Goal: Task Accomplishment & Management: Use online tool/utility

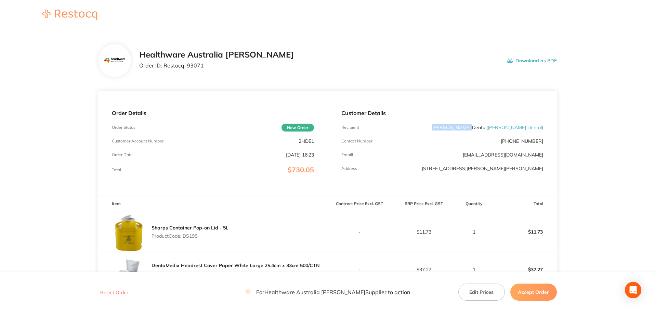
drag, startPoint x: 468, startPoint y: 126, endPoint x: 504, endPoint y: 126, distance: 36.3
click at [504, 126] on div "Recipient Hornsby Dental ( Hornsby Dental )" at bounding box center [443, 127] width 202 height 5
copy p "Hornsby Dental"
drag, startPoint x: 202, startPoint y: 65, endPoint x: 163, endPoint y: 74, distance: 39.8
click at [163, 74] on div "Healthware Australia Ridley Order ID: Restocq- 93071 Download as PDF" at bounding box center [327, 60] width 459 height 33
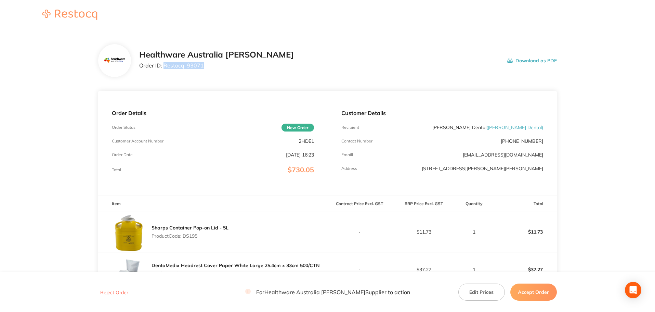
copy p "Restocq- 93071"
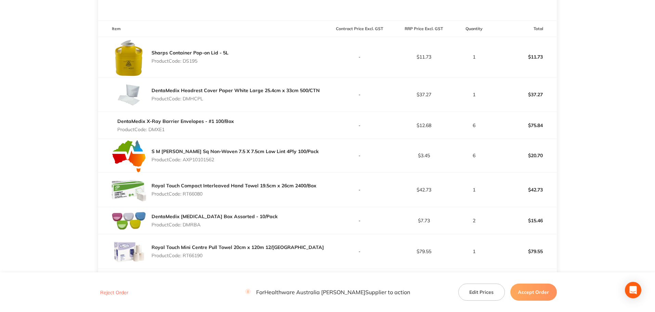
scroll to position [171, 0]
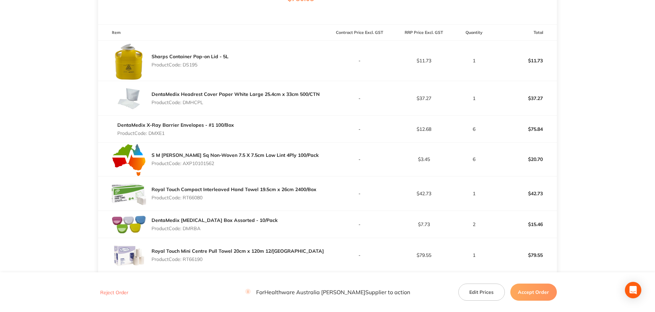
click at [194, 65] on p "Product Code: DS195" at bounding box center [190, 64] width 77 height 5
copy p "DS195"
click at [200, 101] on p "Product Code: DMHCPL" at bounding box center [236, 102] width 168 height 5
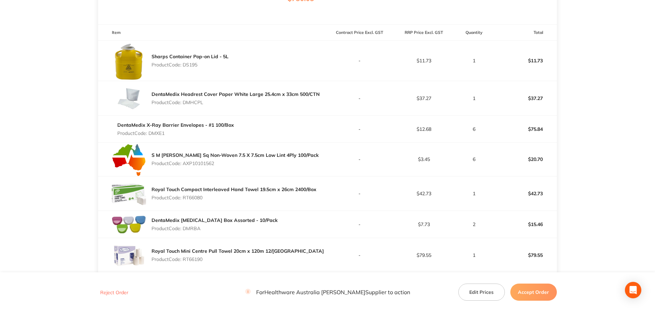
copy p "DMHCPL"
click at [159, 132] on p "Product Code: DMXE1" at bounding box center [175, 132] width 117 height 5
copy p "DMXE1"
click at [209, 160] on p "Product Code: AXP10101562" at bounding box center [235, 162] width 167 height 5
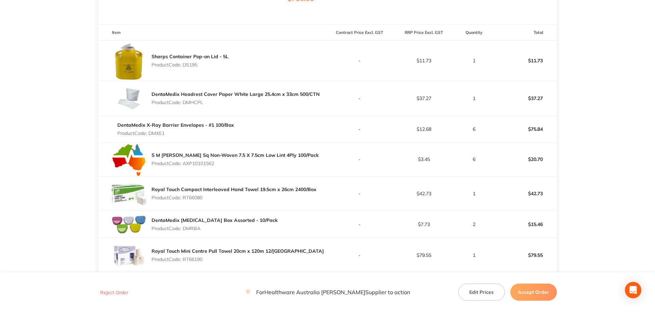
click at [209, 160] on p "Product Code: AXP10101562" at bounding box center [235, 162] width 167 height 5
copy p "AXP10101562"
click at [192, 196] on p "Product Code: RT66080" at bounding box center [234, 197] width 165 height 5
copy p "RT66080"
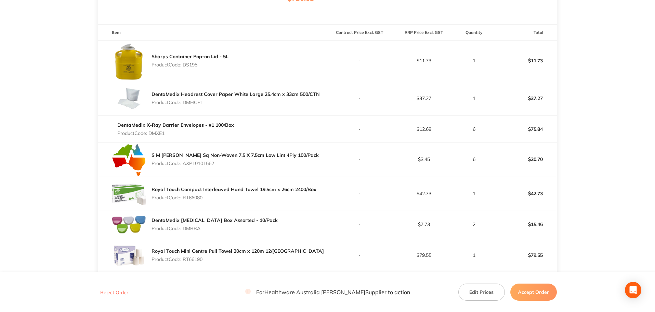
click at [194, 228] on p "Product Code: DMRBA" at bounding box center [215, 228] width 126 height 5
copy p "DMRBA"
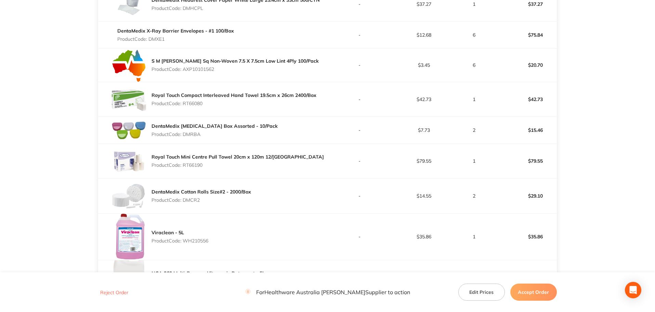
scroll to position [274, 0]
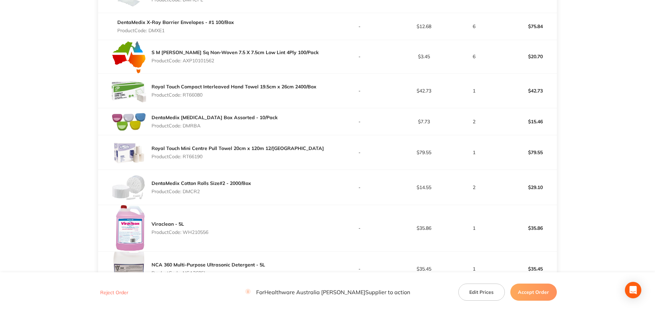
click at [192, 156] on p "Product Code: RT66190" at bounding box center [238, 156] width 172 height 5
copy p "RT66190"
click at [187, 192] on p "Product Code: DMCR2" at bounding box center [202, 191] width 100 height 5
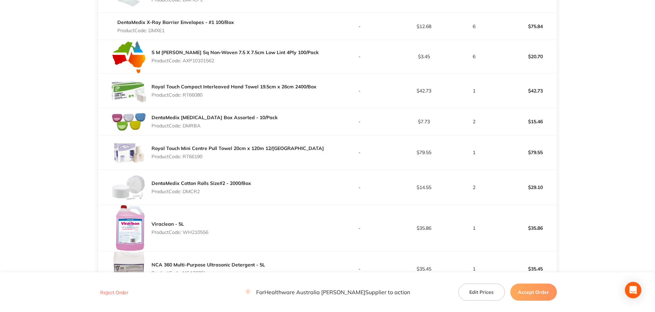
copy p "DMCR2"
click at [199, 231] on p "Product Code: WH210556" at bounding box center [180, 231] width 57 height 5
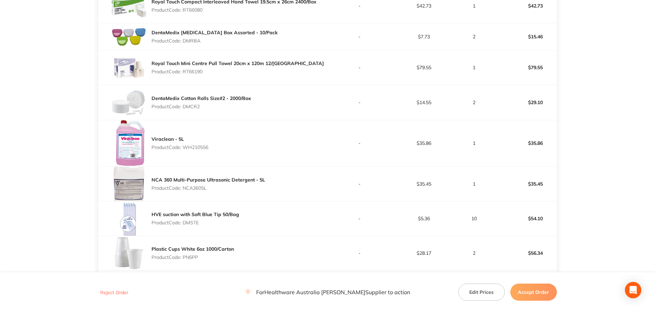
scroll to position [376, 0]
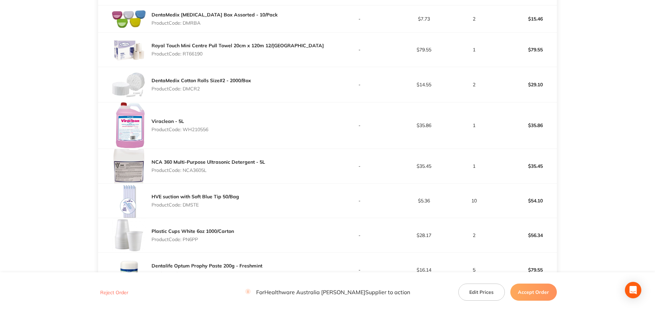
click at [196, 169] on p "Product Code: NCA3605L" at bounding box center [209, 169] width 114 height 5
click at [196, 205] on p "Product Code: DMSTE" at bounding box center [196, 204] width 88 height 5
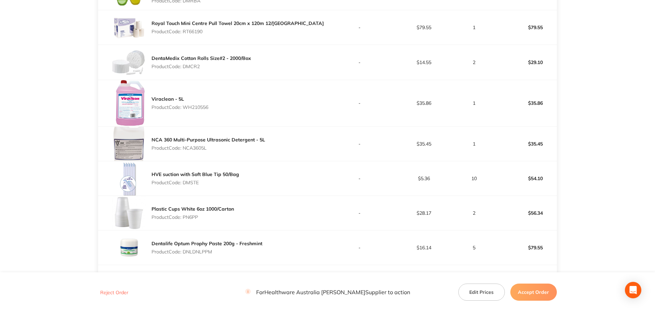
scroll to position [411, 0]
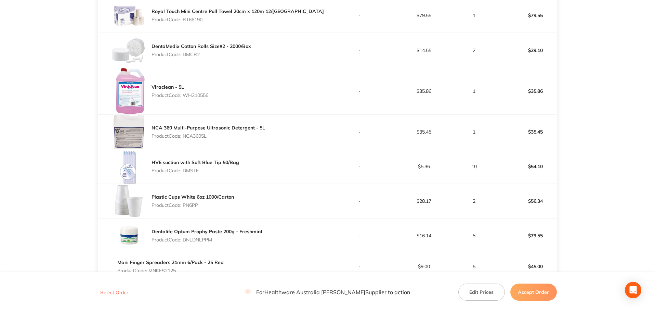
click at [194, 206] on p "Product Code: PN6PP" at bounding box center [193, 204] width 82 height 5
click at [206, 238] on p "Product Code: DNLDNLPPM" at bounding box center [207, 239] width 111 height 5
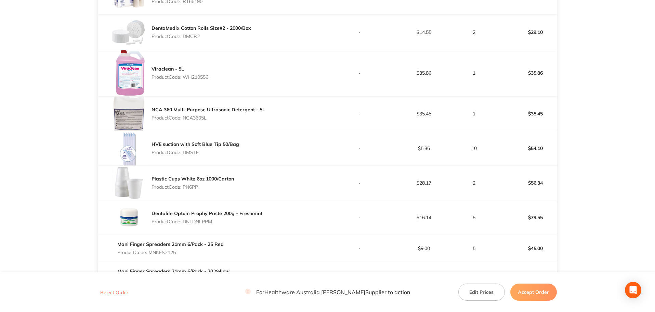
scroll to position [479, 0]
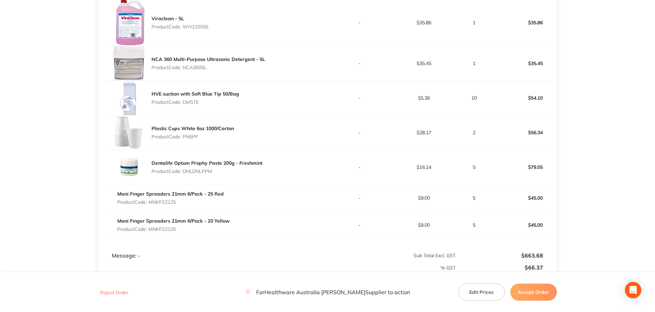
click at [169, 203] on p "Product Code: MNKFS2125" at bounding box center [170, 201] width 106 height 5
click at [170, 232] on div "Mani Finger Spreaders 21mm 6/Pack - 20 Yellow Product Code: MNKFS2120" at bounding box center [173, 224] width 112 height 19
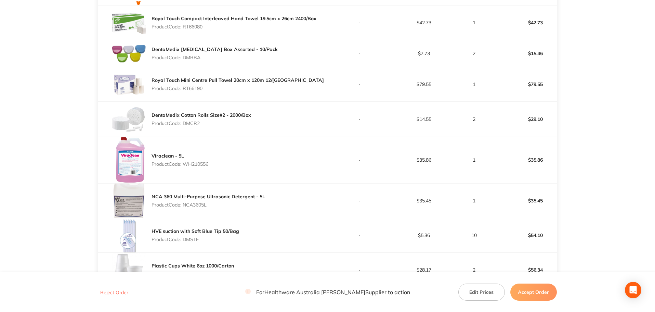
scroll to position [299, 0]
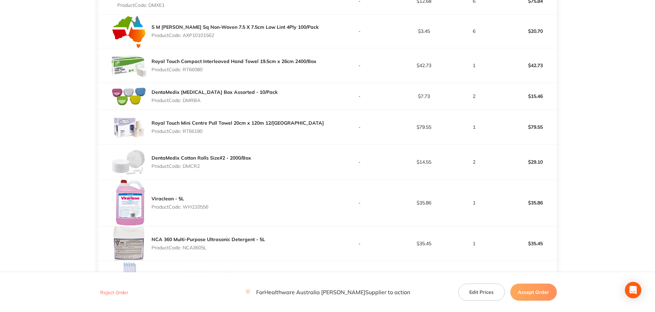
click at [525, 288] on button "Accept Order" at bounding box center [534, 291] width 47 height 17
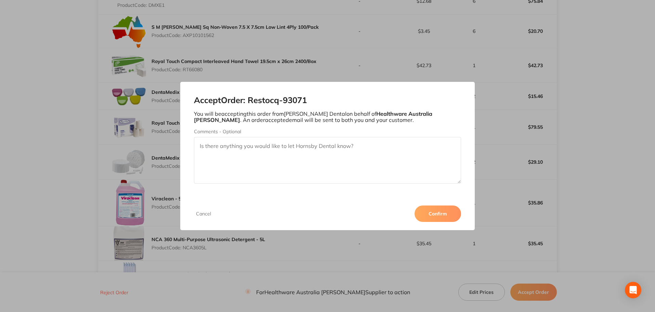
click at [442, 215] on button "Confirm" at bounding box center [438, 213] width 47 height 16
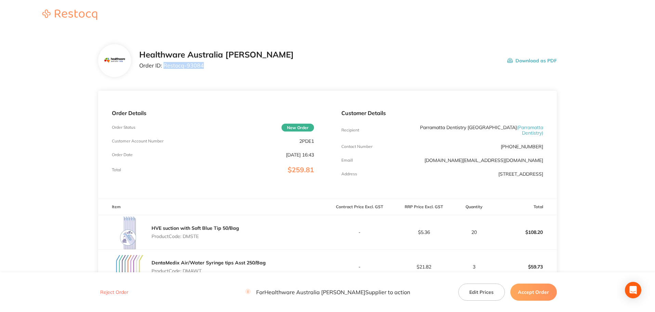
drag, startPoint x: 203, startPoint y: 64, endPoint x: 164, endPoint y: 70, distance: 39.4
click at [164, 70] on div "Healthware Australia [PERSON_NAME] Order ID: Restocq- 93084" at bounding box center [216, 60] width 155 height 21
copy p "Restocq- 93084"
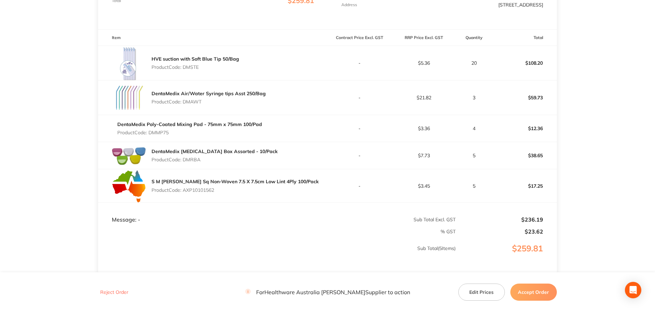
scroll to position [53, 0]
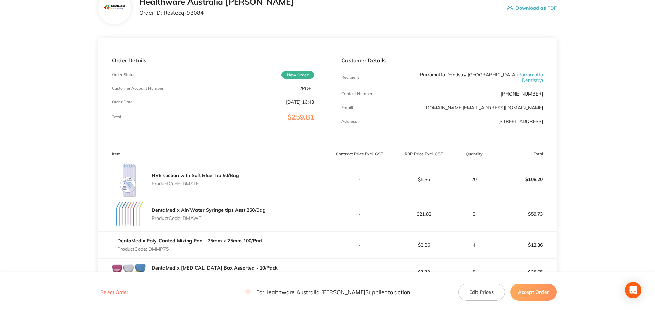
click at [193, 181] on p "Product Code: DMSTE" at bounding box center [196, 183] width 88 height 5
copy p "DMSTE"
click at [195, 218] on p "Product Code: DMAWT" at bounding box center [209, 217] width 114 height 5
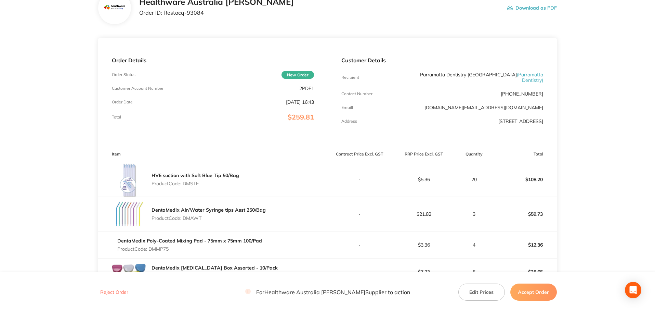
copy p "DMAWT"
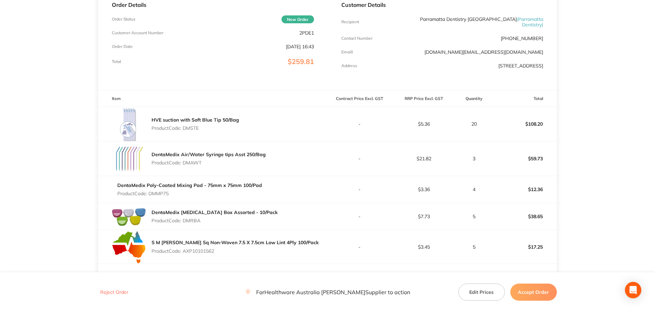
scroll to position [121, 0]
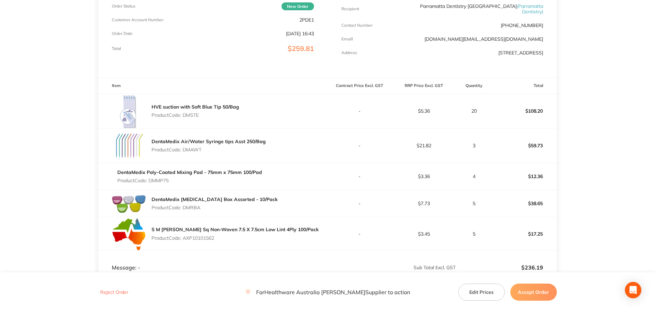
click at [166, 178] on p "Product Code: DMMP75" at bounding box center [189, 180] width 145 height 5
copy p "DMMP75"
click at [191, 205] on p "Product Code: DMRBA" at bounding box center [215, 207] width 126 height 5
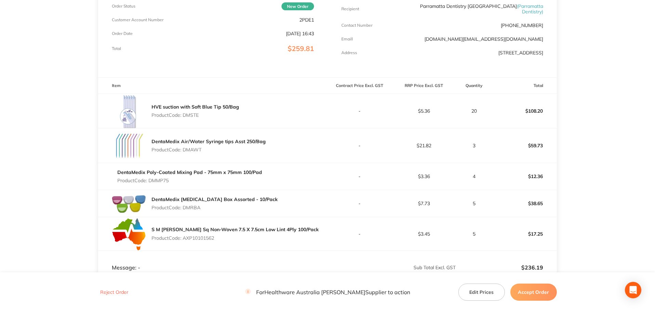
copy p "DMRBA"
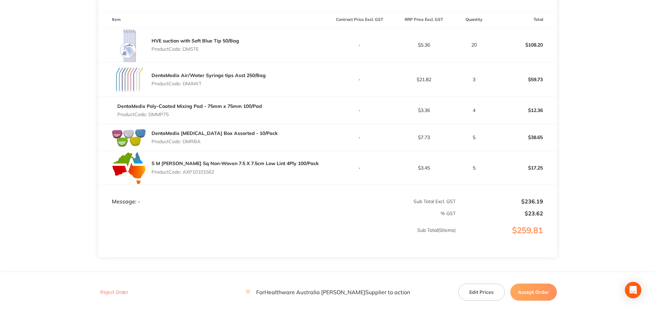
scroll to position [190, 0]
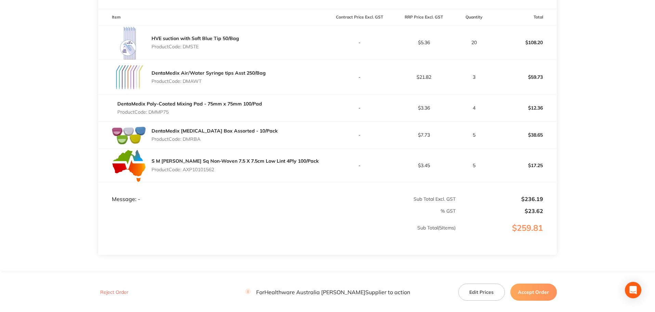
click at [208, 167] on p "Product Code: AXP10101562" at bounding box center [235, 169] width 167 height 5
copy p "AXP10101562"
click at [532, 292] on button "Accept Order" at bounding box center [534, 291] width 47 height 17
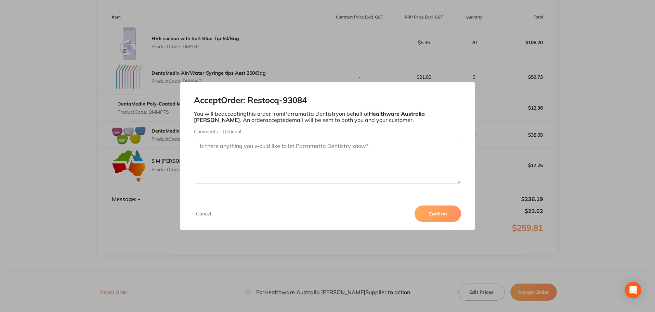
click at [441, 214] on button "Confirm" at bounding box center [438, 213] width 47 height 16
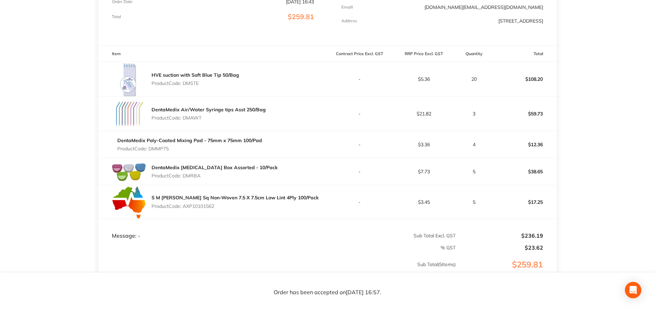
scroll to position [121, 0]
